Goal: Register for event/course: Sign up to attend an event or enroll in a course

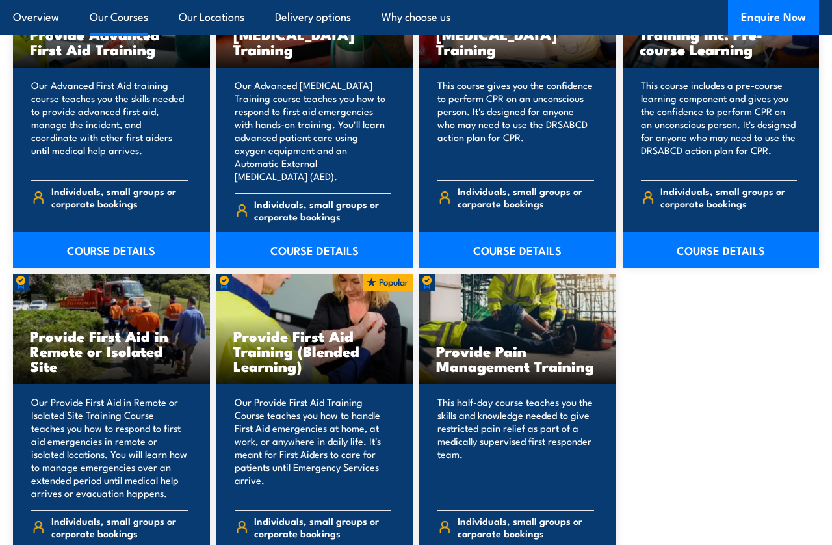
scroll to position [1717, 0]
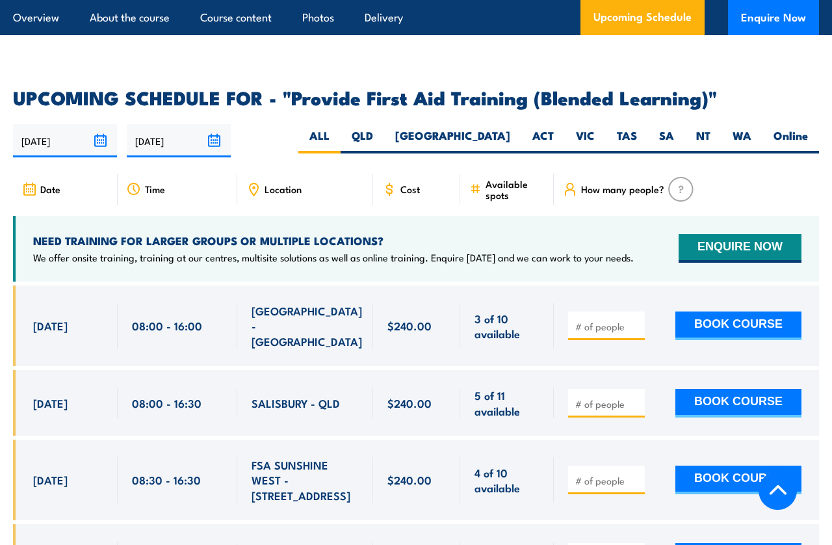
scroll to position [2453, 0]
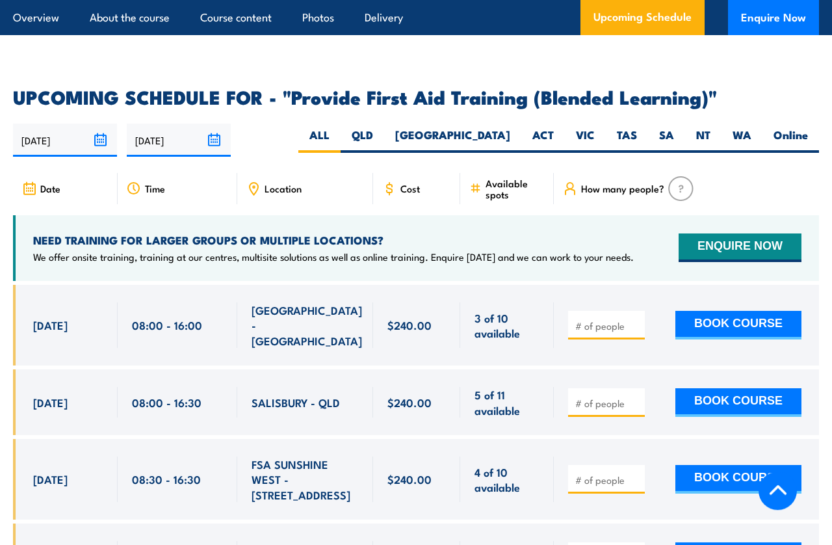
click at [291, 177] on div "Location" at bounding box center [305, 188] width 136 height 31
click at [279, 194] on span "Location" at bounding box center [283, 188] width 37 height 11
click at [384, 133] on label "QLD" at bounding box center [363, 139] width 44 height 25
click at [382, 133] on input "QLD" at bounding box center [377, 131] width 8 height 8
radio input "true"
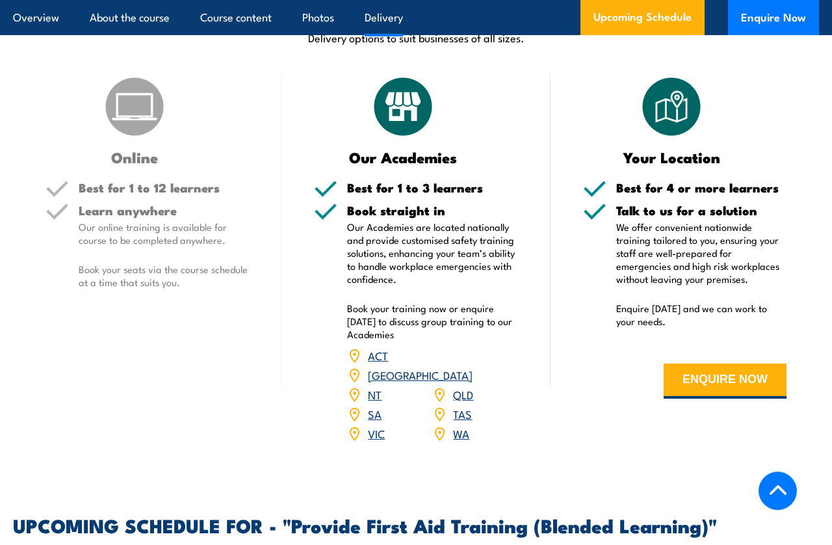
scroll to position [2024, 0]
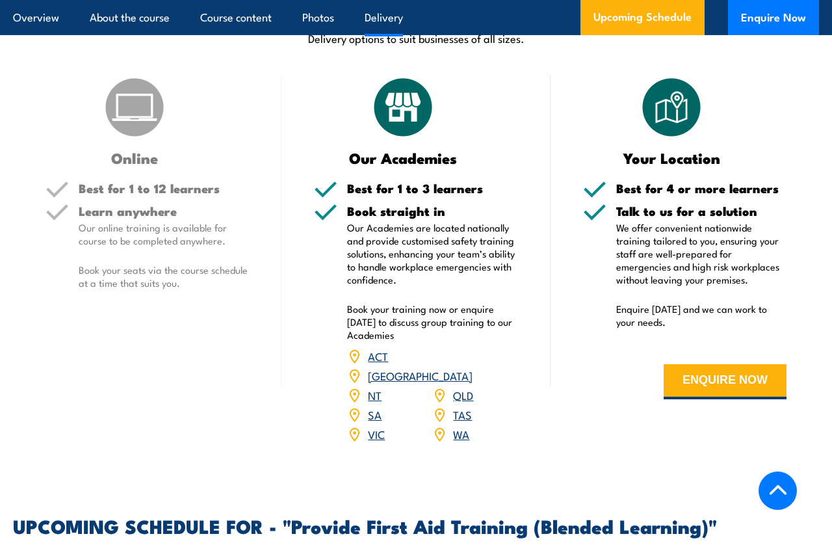
click at [154, 244] on p "Our online training is available for course to be completed anywhere." at bounding box center [164, 234] width 170 height 26
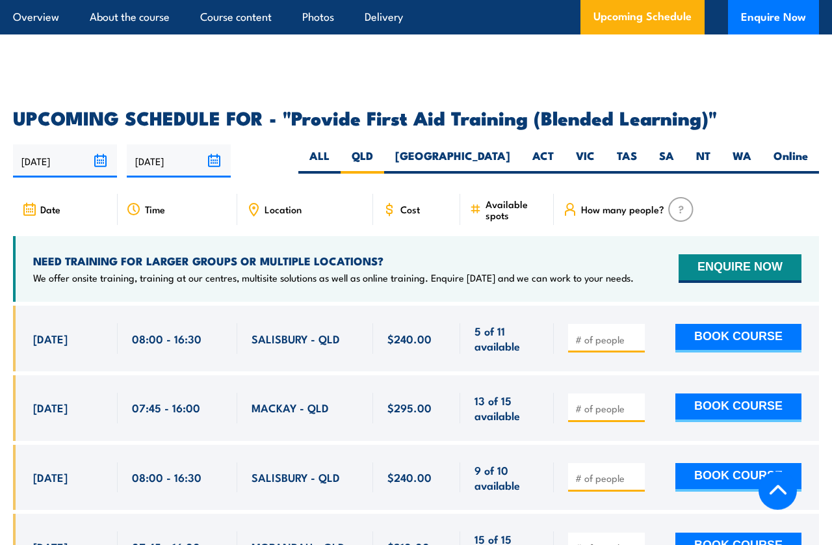
scroll to position [2433, 0]
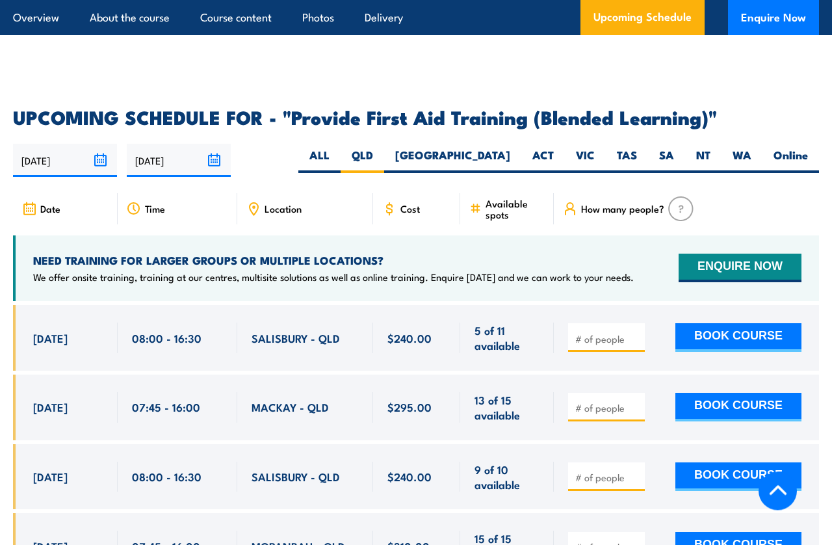
click at [746, 399] on button "BOOK COURSE" at bounding box center [738, 407] width 126 height 29
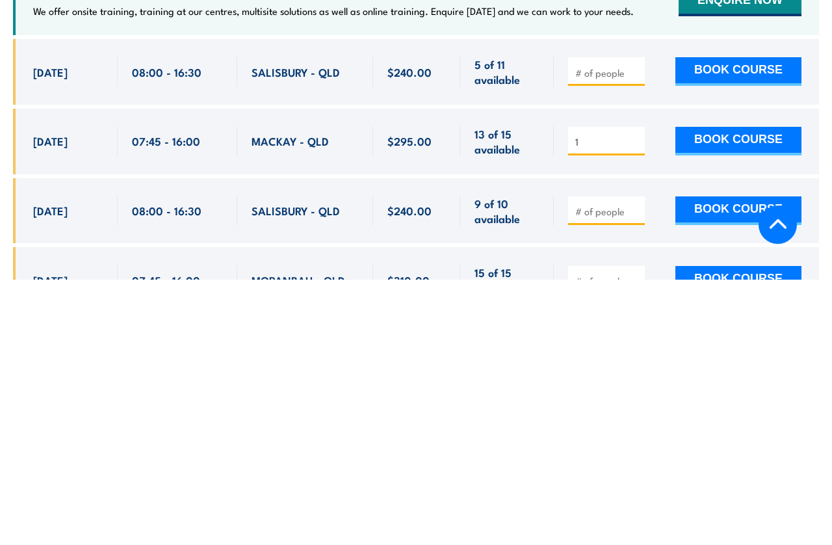
type input "1"
click at [740, 393] on button "BOOK COURSE" at bounding box center [738, 407] width 126 height 29
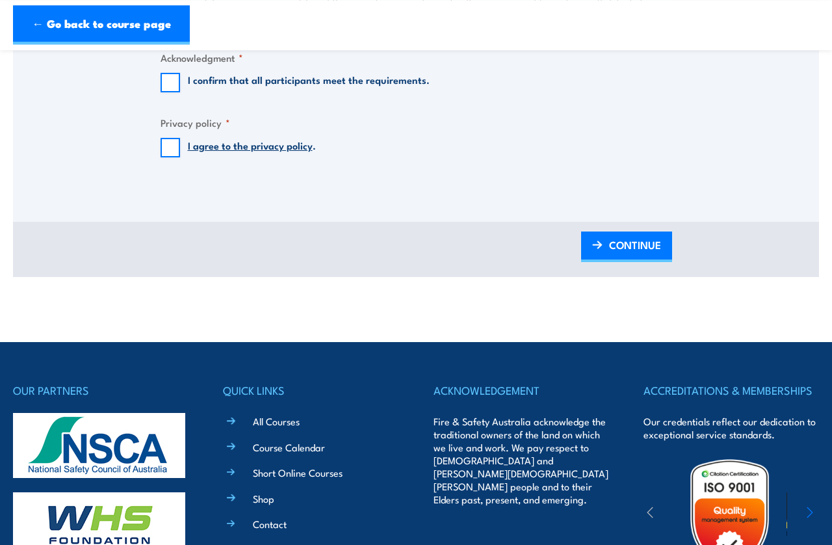
scroll to position [1224, 0]
click at [64, 10] on link "← Go back to course page" at bounding box center [101, 24] width 177 height 39
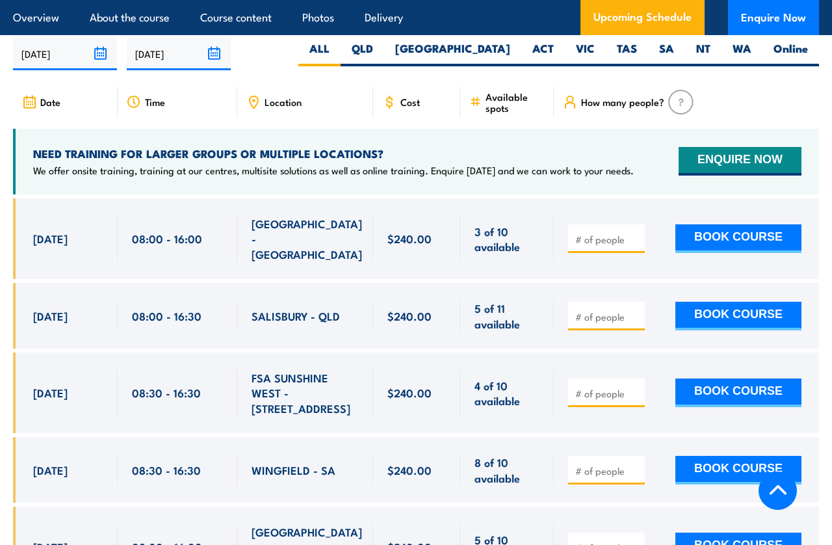
click at [384, 41] on label "QLD" at bounding box center [363, 53] width 44 height 25
click at [382, 41] on input "QLD" at bounding box center [377, 45] width 8 height 8
radio input "true"
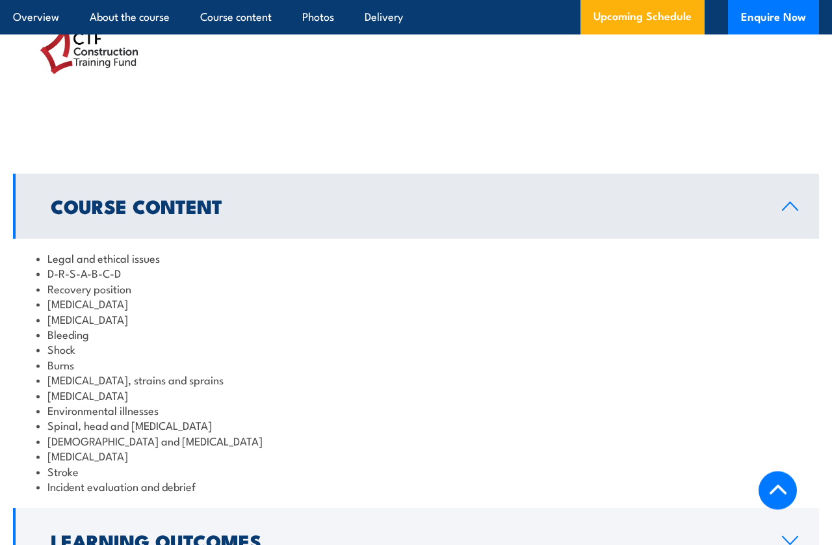
scroll to position [1312, 0]
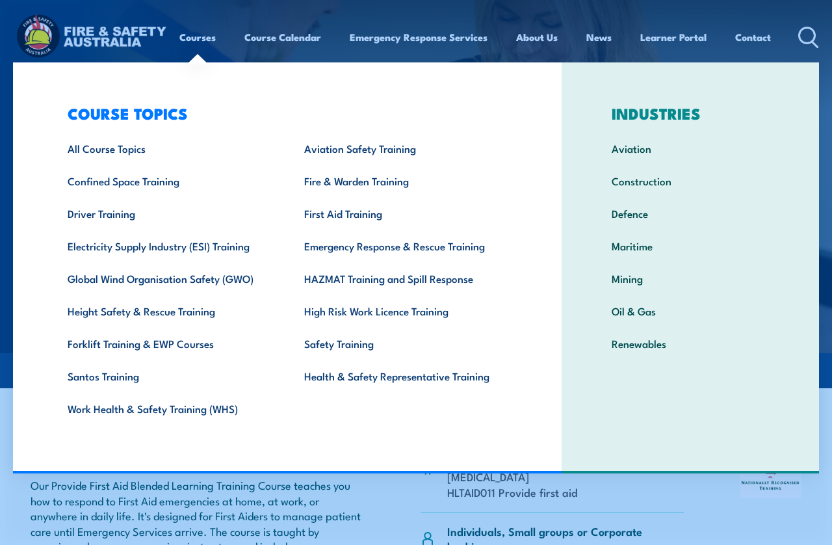
click at [346, 209] on link "First Aid Training" at bounding box center [402, 213] width 237 height 32
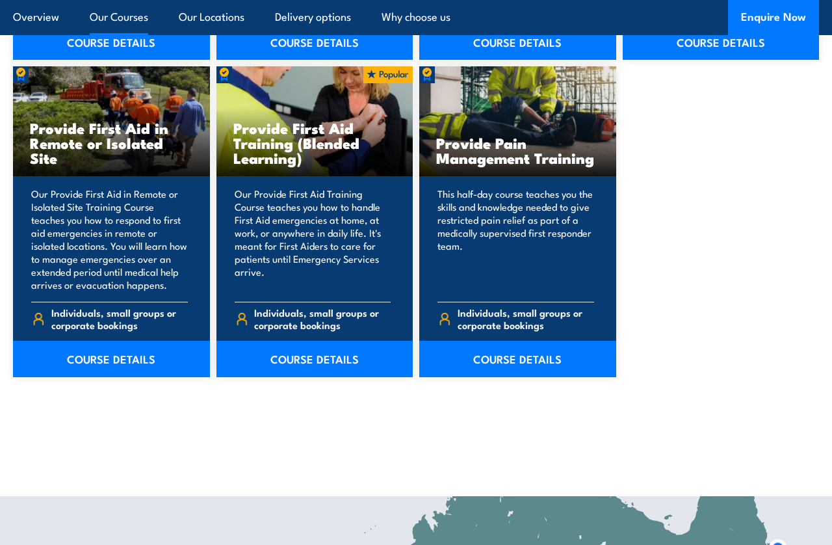
scroll to position [1926, 0]
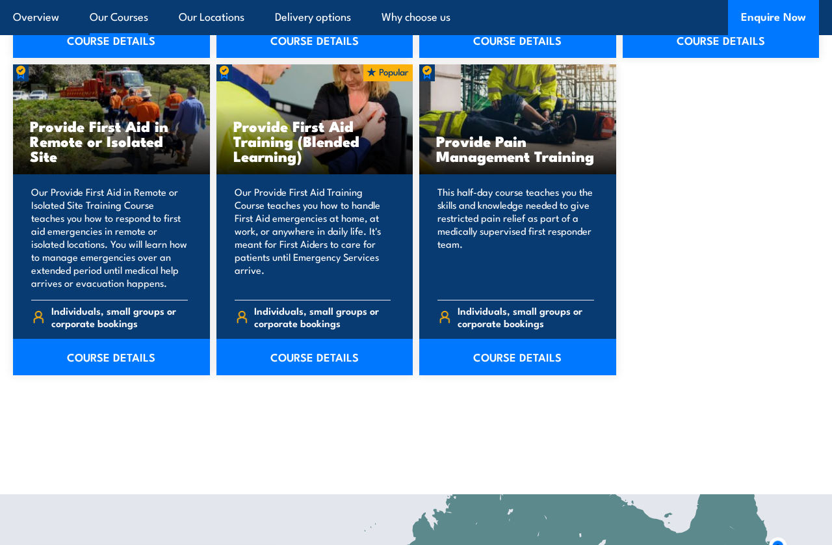
click at [303, 339] on link "COURSE DETAILS" at bounding box center [314, 357] width 197 height 36
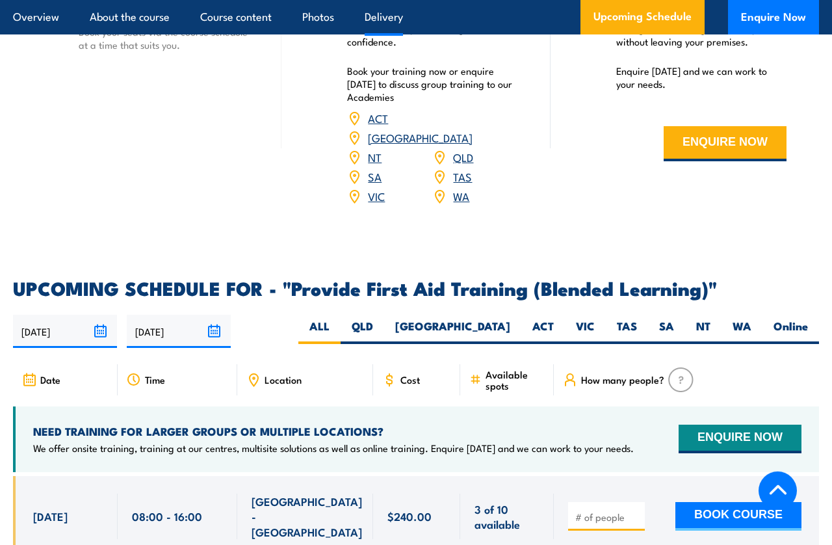
scroll to position [2263, 0]
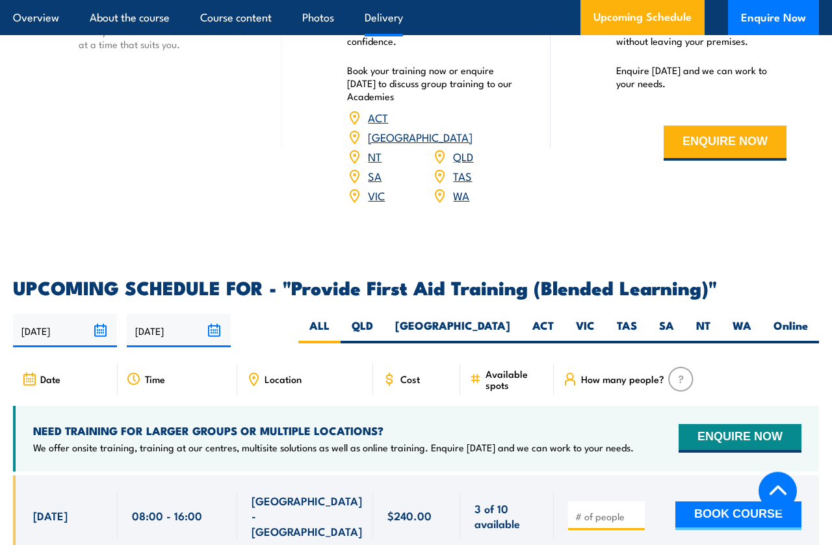
click at [384, 320] on label "QLD" at bounding box center [363, 330] width 44 height 25
click at [382, 320] on input "QLD" at bounding box center [377, 322] width 8 height 8
radio input "true"
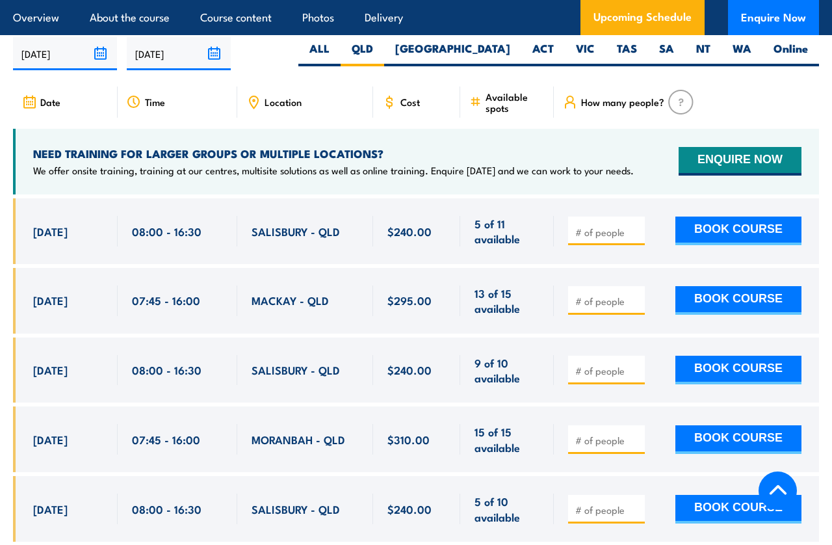
scroll to position [2539, 0]
